Goal: Task Accomplishment & Management: Complete application form

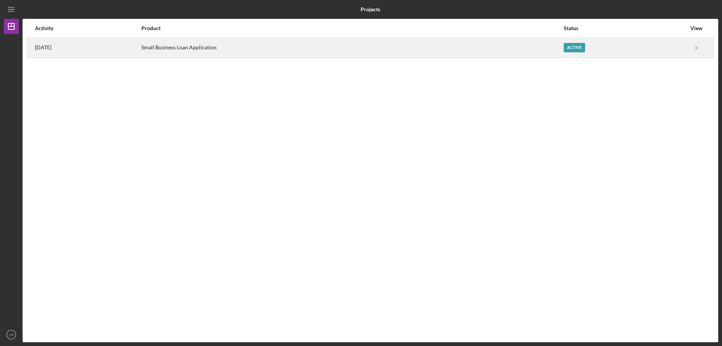
click at [572, 46] on div "Active" at bounding box center [574, 47] width 21 height 9
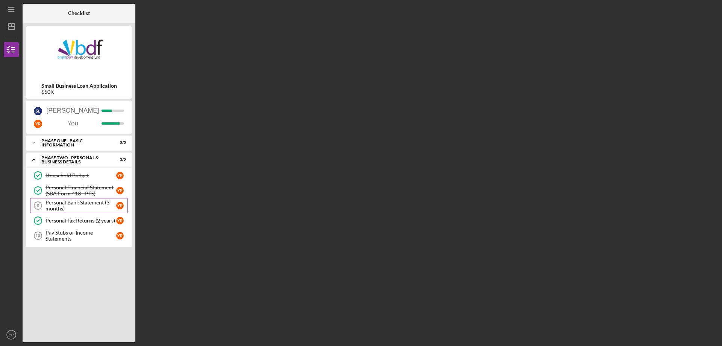
click at [81, 198] on link "Personal Bank Statement (3 months) 8 Personal Bank Statement (3 months) Y R" at bounding box center [79, 205] width 98 height 15
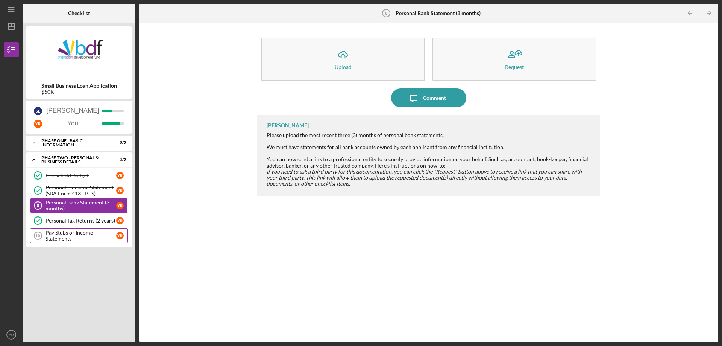
click at [72, 233] on div "Pay Stubs or Income Statements" at bounding box center [81, 236] width 71 height 12
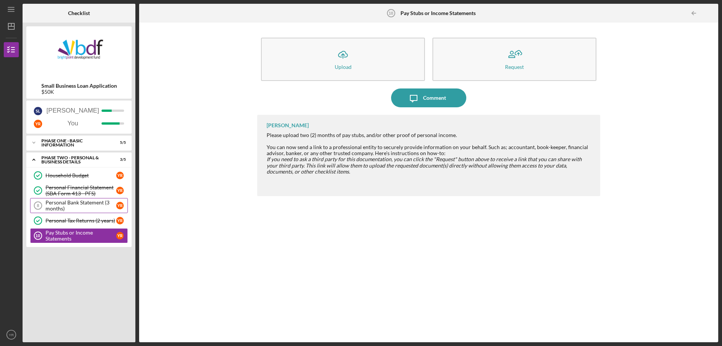
click at [73, 202] on div "Personal Bank Statement (3 months)" at bounding box center [81, 205] width 71 height 12
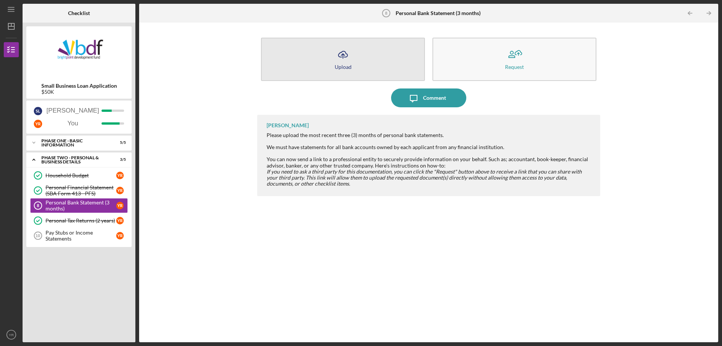
click at [391, 62] on button "Icon/Upload Upload" at bounding box center [343, 59] width 164 height 43
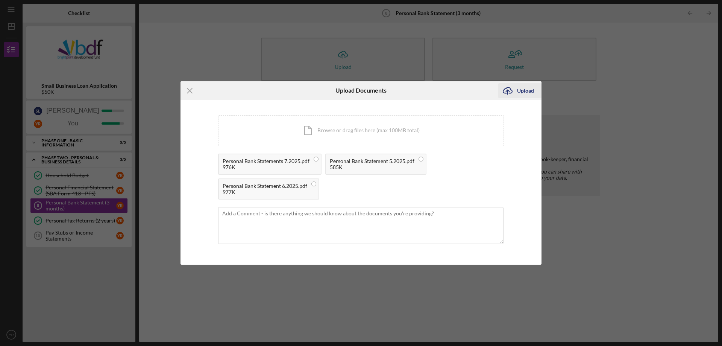
click at [534, 90] on button "Icon/Upload Upload" at bounding box center [520, 90] width 43 height 15
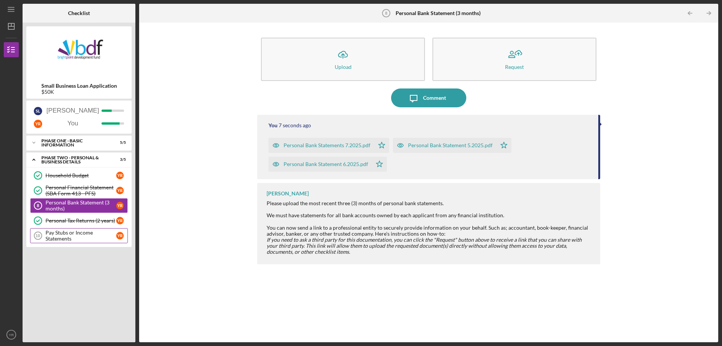
click at [84, 238] on div "Pay Stubs or Income Statements" at bounding box center [81, 236] width 71 height 12
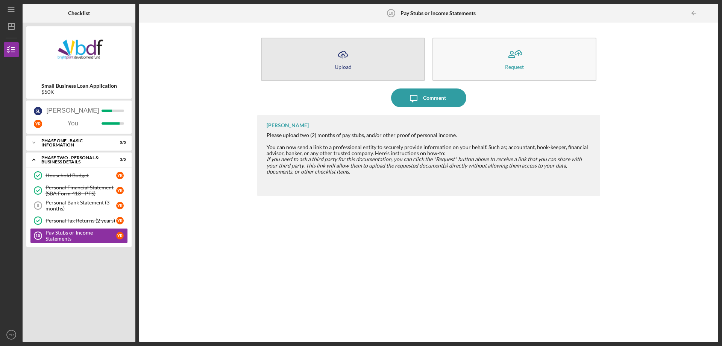
click at [383, 67] on button "Icon/Upload Upload" at bounding box center [343, 59] width 164 height 43
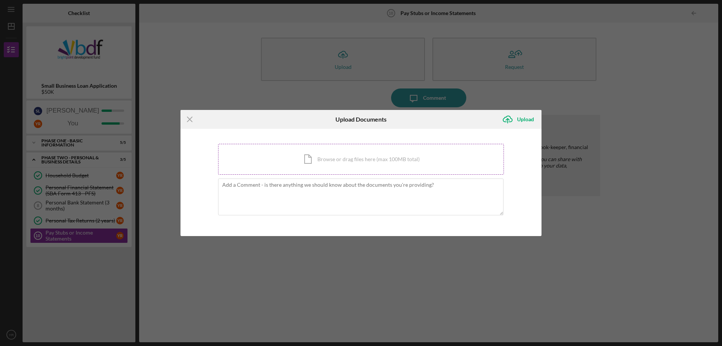
click at [322, 163] on div "Icon/Document Browse or drag files here (max 100MB total) Tap to choose files o…" at bounding box center [361, 159] width 286 height 31
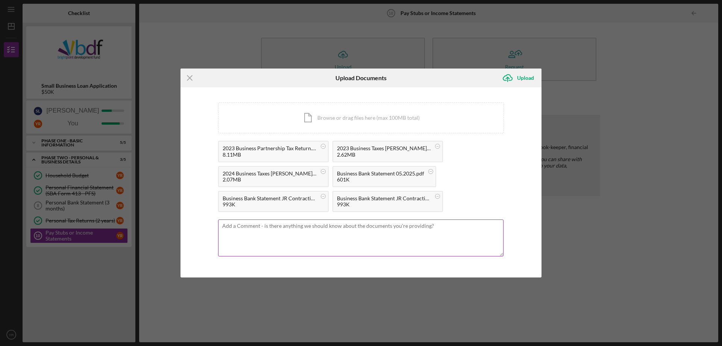
click at [297, 232] on textarea at bounding box center [361, 237] width 286 height 37
click at [240, 227] on textarea "We dont receive paystubs, we pay ourselves out of the business, attached is the…" at bounding box center [361, 237] width 286 height 37
type textarea "We don't receive paystubs, we pay ourselves out of the business, attached is th…"
click at [530, 77] on div "Upload" at bounding box center [525, 77] width 17 height 15
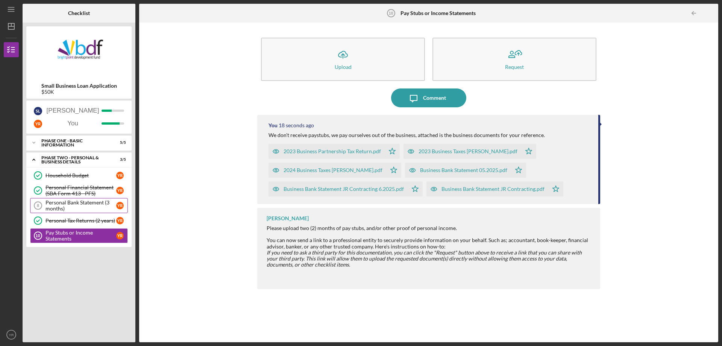
click at [67, 204] on div "Personal Bank Statement (3 months)" at bounding box center [81, 205] width 71 height 12
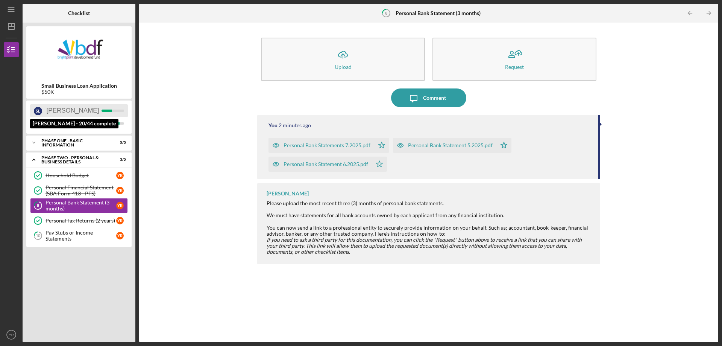
click at [83, 106] on div "S L Santana" at bounding box center [79, 110] width 98 height 13
click at [82, 109] on div "S L Santana" at bounding box center [79, 110] width 98 height 13
click at [32, 158] on icon "Icon/Expander" at bounding box center [33, 159] width 15 height 15
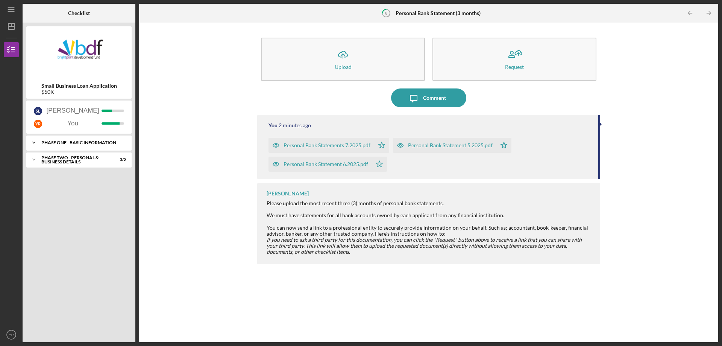
click at [37, 142] on icon "Icon/Expander" at bounding box center [33, 142] width 15 height 15
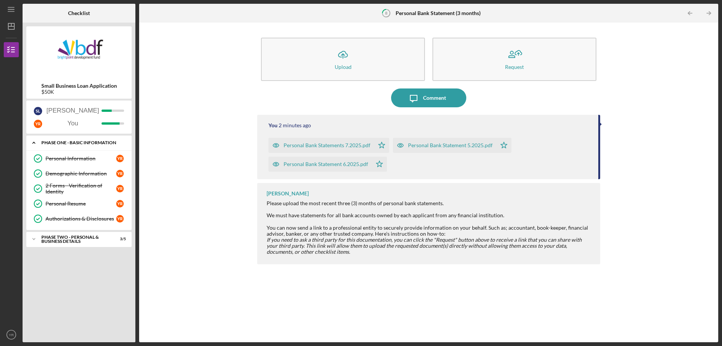
click at [35, 143] on icon "Icon/Expander" at bounding box center [33, 142] width 15 height 15
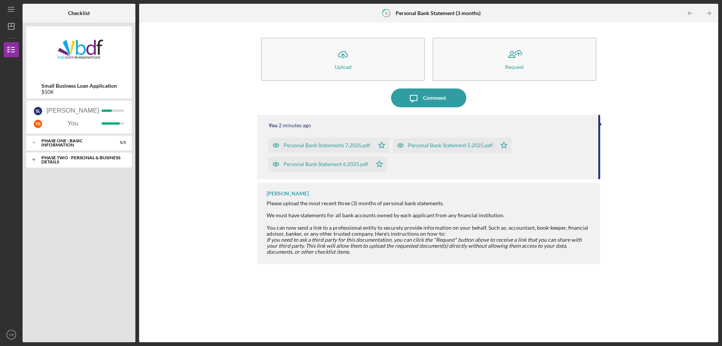
click at [36, 160] on icon "Icon/Expander" at bounding box center [33, 159] width 15 height 15
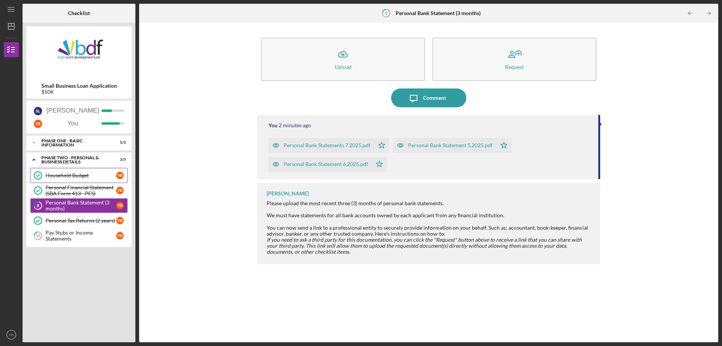
click at [81, 179] on link "Household Budget Household Budget Y R" at bounding box center [79, 175] width 98 height 15
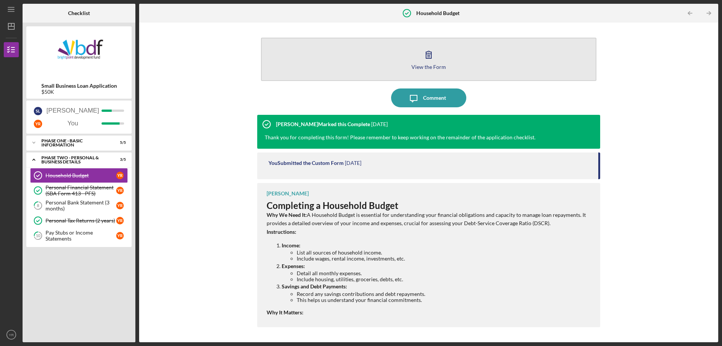
click at [397, 68] on button "View the Form Form" at bounding box center [429, 59] width 336 height 43
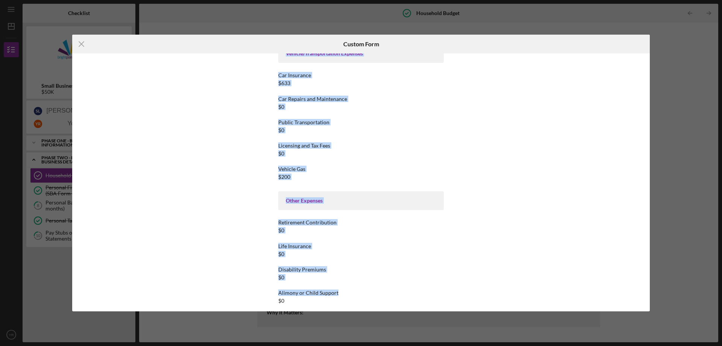
scroll to position [1420, 0]
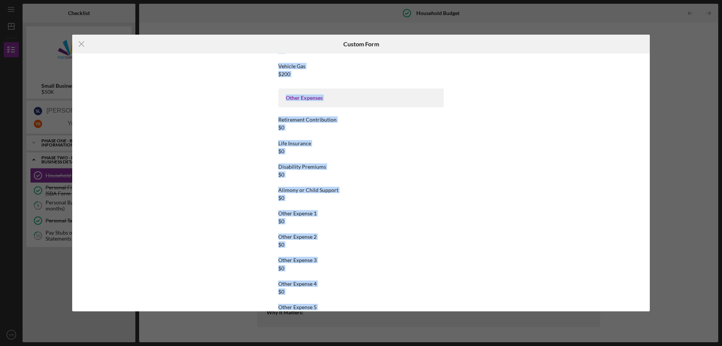
drag, startPoint x: 273, startPoint y: 226, endPoint x: 417, endPoint y: 321, distance: 173.2
click at [417, 321] on div "Icon/Menu Close Custom Form This form is no longer editable because the checkli…" at bounding box center [361, 173] width 722 height 346
copy div "*#1 - Earner's Name Yesenia Sanchez *#1 - Monthly Income Total Please calculate…"
click at [681, 162] on div "Icon/Menu Close Custom Form This form is no longer editable because the checkli…" at bounding box center [361, 173] width 722 height 346
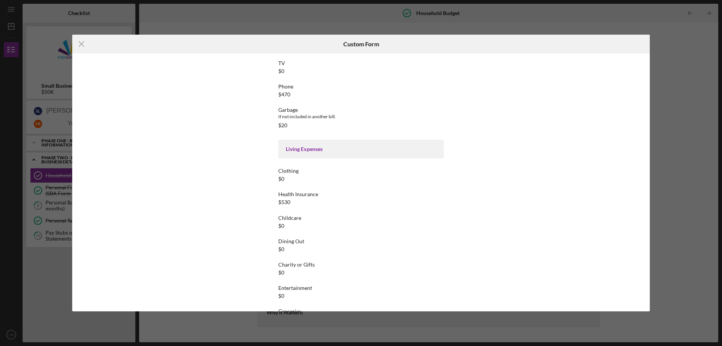
scroll to position [855, 0]
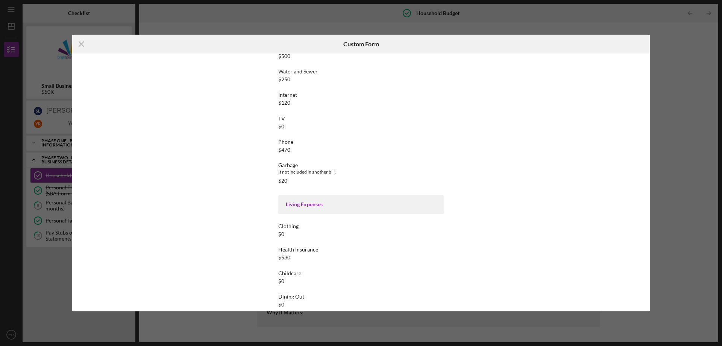
click at [323, 19] on div "Icon/Menu Close Custom Form This form is no longer editable because the checkli…" at bounding box center [361, 173] width 722 height 346
click at [83, 44] on icon "Icon/Menu Close" at bounding box center [81, 44] width 19 height 19
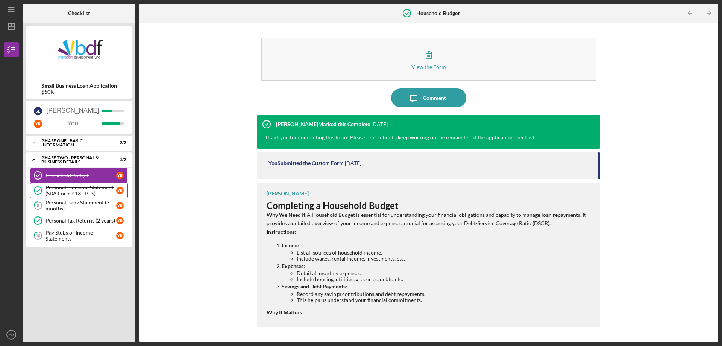
click at [75, 187] on div "Personal Financial Statement (SBA Form 413 - PFS)" at bounding box center [81, 190] width 71 height 12
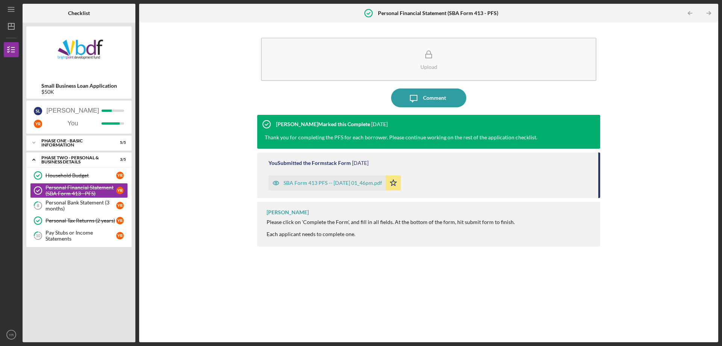
click at [341, 182] on div "SBA Form 413 PFS -- 2025-08-25 01_46pm.pdf" at bounding box center [333, 183] width 99 height 6
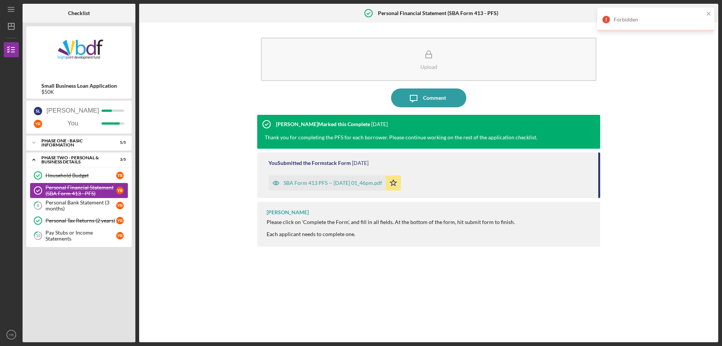
click at [83, 188] on div "Personal Financial Statement (SBA Form 413 - PFS)" at bounding box center [81, 190] width 71 height 12
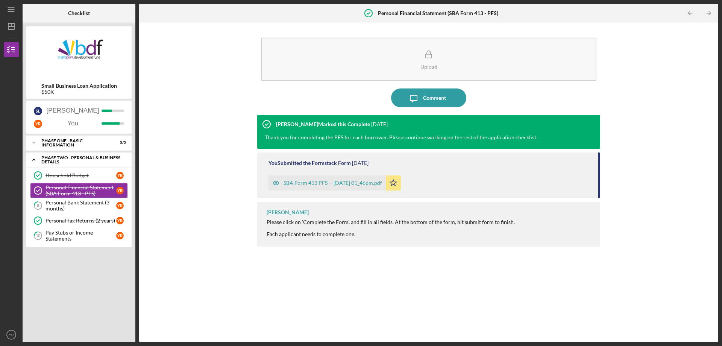
click at [34, 160] on icon "Icon/Expander" at bounding box center [33, 159] width 15 height 15
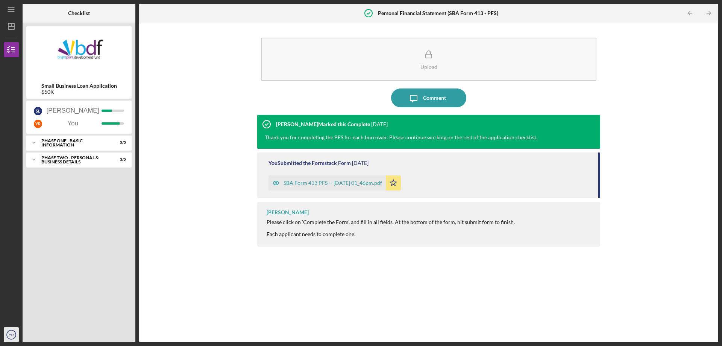
click at [14, 338] on icon "YR" at bounding box center [11, 334] width 15 height 19
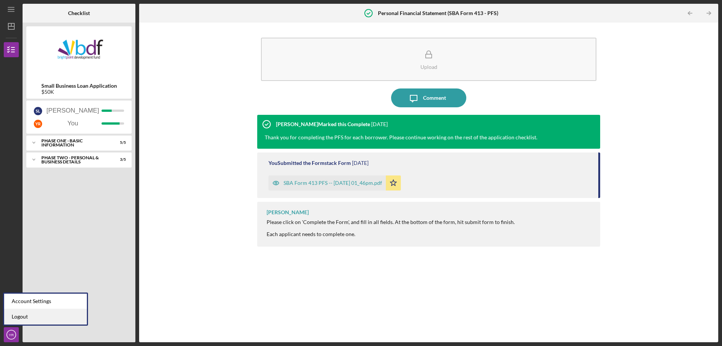
click at [15, 319] on link "Logout" at bounding box center [45, 316] width 83 height 15
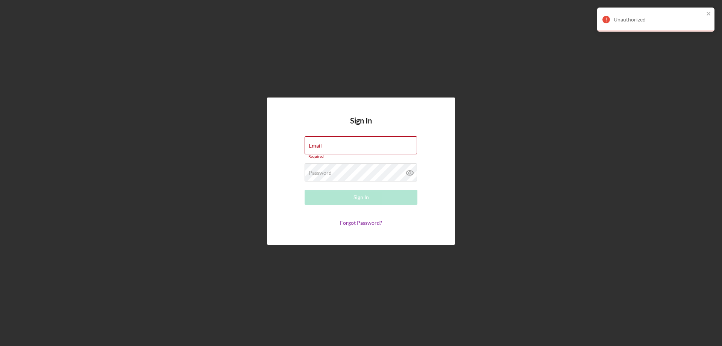
click at [707, 9] on div "Unauthorized" at bounding box center [656, 20] width 117 height 24
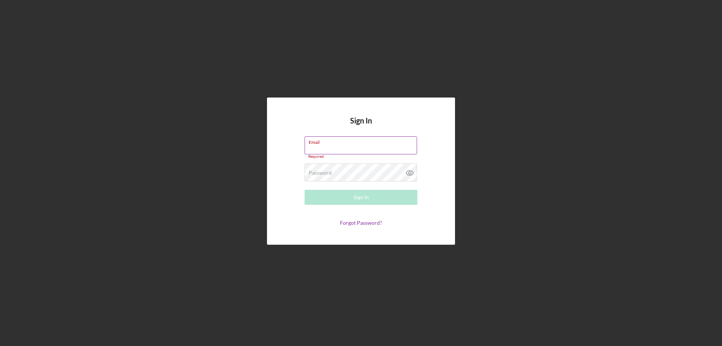
click at [376, 150] on input "Email" at bounding box center [361, 145] width 113 height 18
type input "lafronterasupermarket@gmail.com"
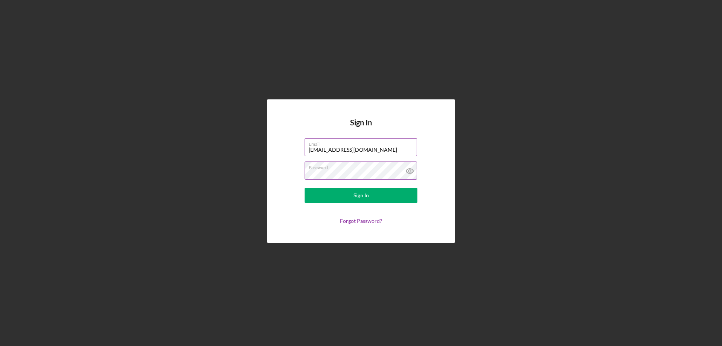
click at [407, 175] on icon at bounding box center [410, 170] width 19 height 19
click at [378, 194] on button "Sign In" at bounding box center [361, 195] width 113 height 15
